Goal: Communication & Community: Participate in discussion

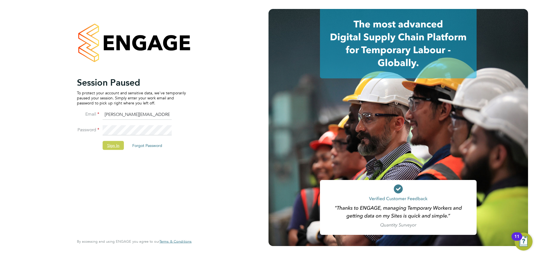
click at [118, 141] on button "Sign In" at bounding box center [113, 145] width 21 height 9
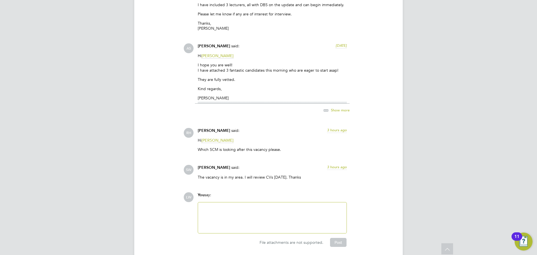
scroll to position [1175, 0]
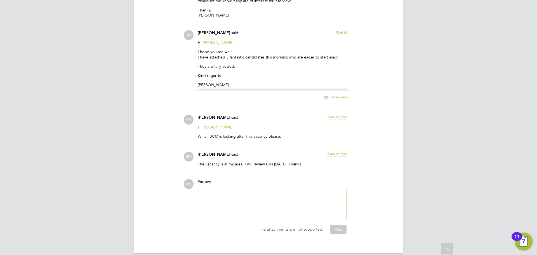
click at [251, 200] on div at bounding box center [272, 204] width 142 height 24
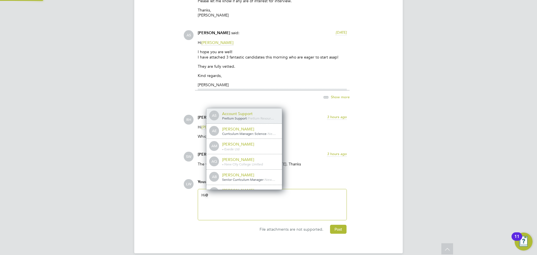
scroll to position [4, 56]
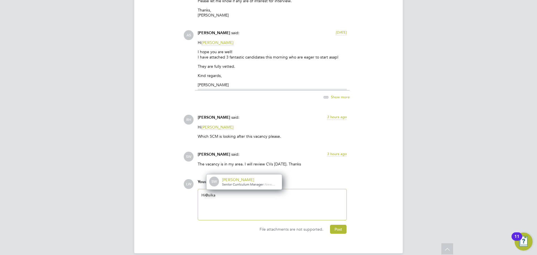
click at [240, 179] on div "[PERSON_NAME]" at bounding box center [250, 179] width 56 height 5
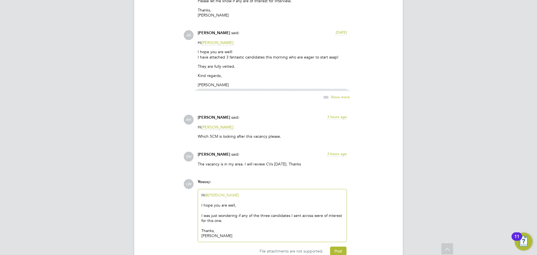
click at [315, 216] on div "I was just wondering if any of the three candidates I sent across were of inter…" at bounding box center [272, 218] width 142 height 10
click at [269, 228] on div "Thanks," at bounding box center [272, 230] width 142 height 5
click at [341, 252] on button "Post" at bounding box center [338, 250] width 16 height 9
